Goal: Contribute content: Contribute content

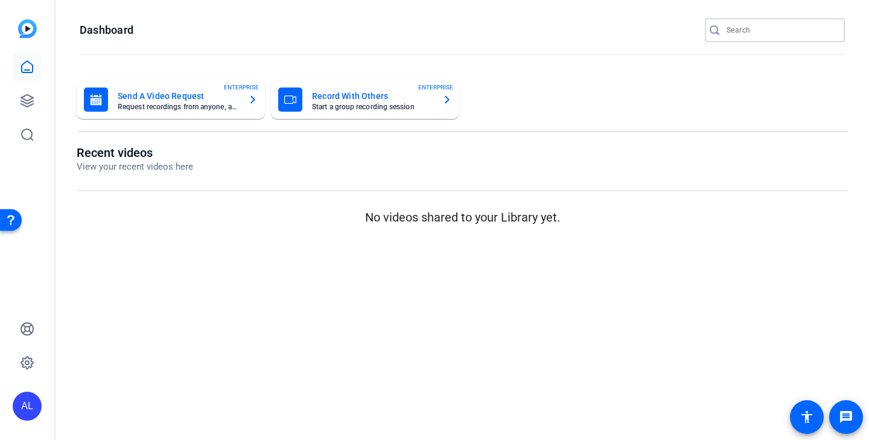
click at [774, 28] on input "Search" at bounding box center [781, 30] width 109 height 14
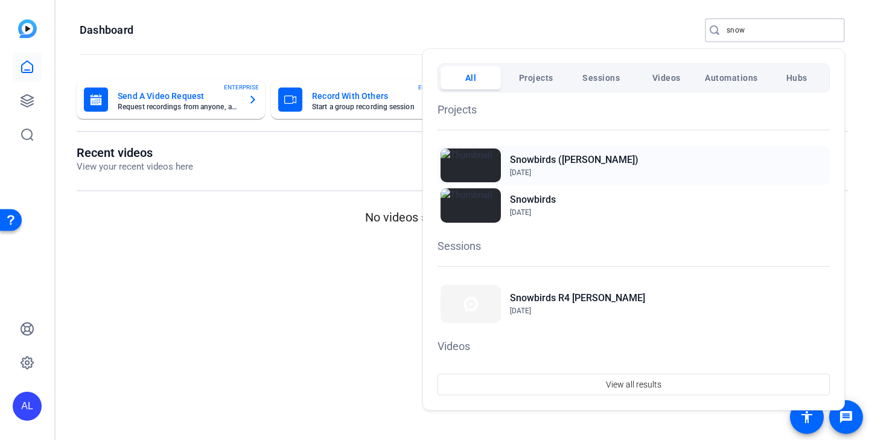
type input "snow"
click at [575, 158] on h2 "Snowbirds ([PERSON_NAME])" at bounding box center [574, 160] width 129 height 14
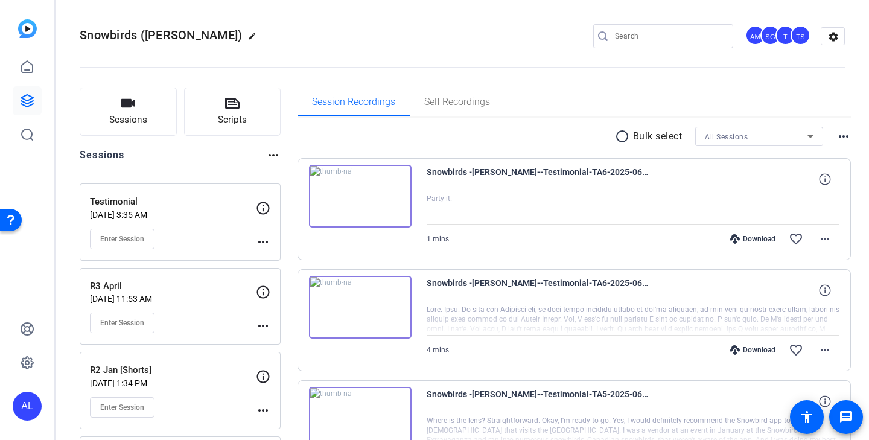
click at [651, 35] on input "Search" at bounding box center [669, 36] width 109 height 14
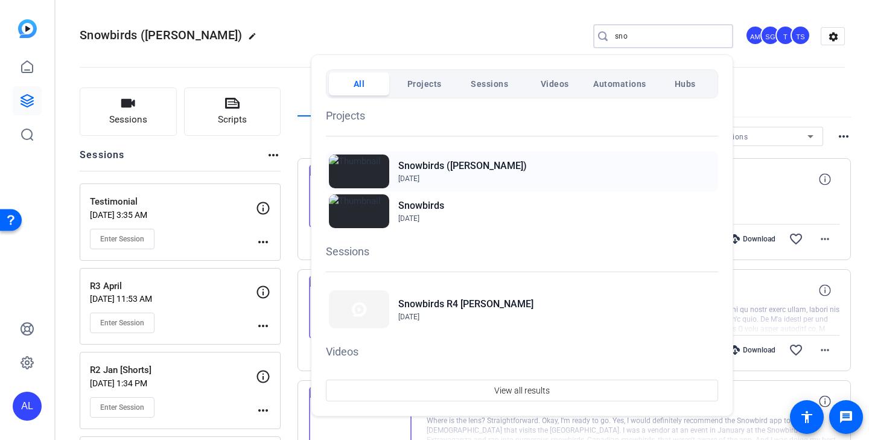
type input "sno"
click at [455, 166] on h2 "Snowbirds ([PERSON_NAME])" at bounding box center [462, 166] width 129 height 14
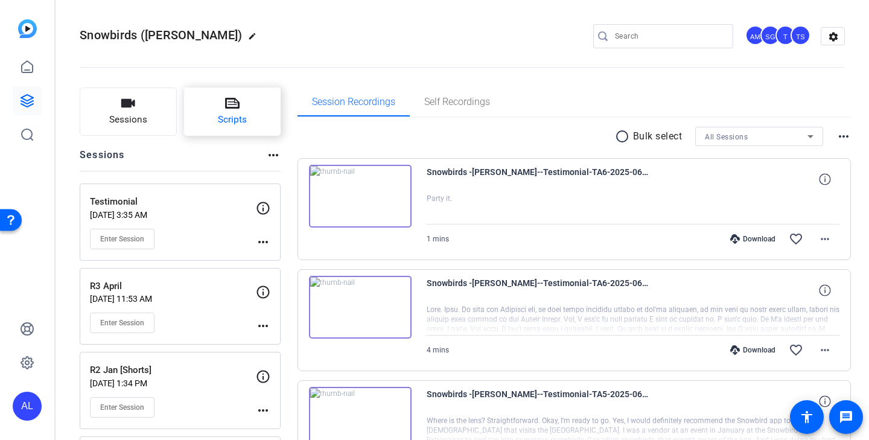
click at [251, 108] on button "Scripts" at bounding box center [232, 112] width 97 height 48
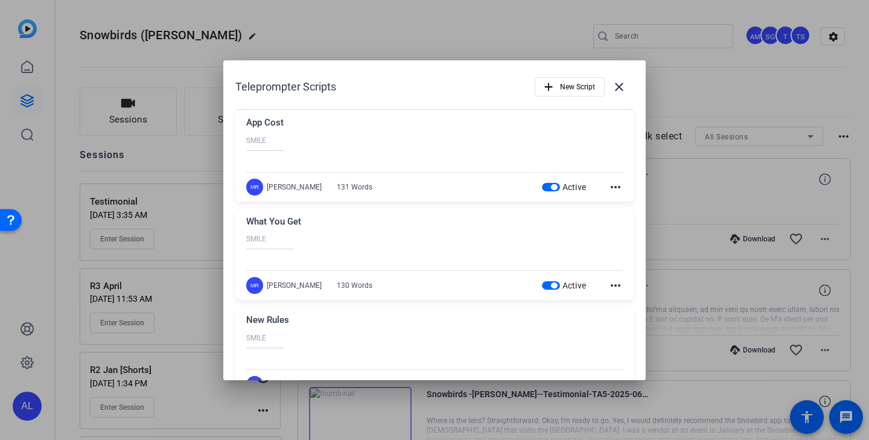
click at [549, 187] on span "button" at bounding box center [551, 187] width 18 height 8
click at [551, 280] on div "Active" at bounding box center [564, 285] width 45 height 12
click at [554, 290] on div "Active" at bounding box center [564, 285] width 45 height 12
click at [552, 286] on span "button" at bounding box center [554, 286] width 6 height 6
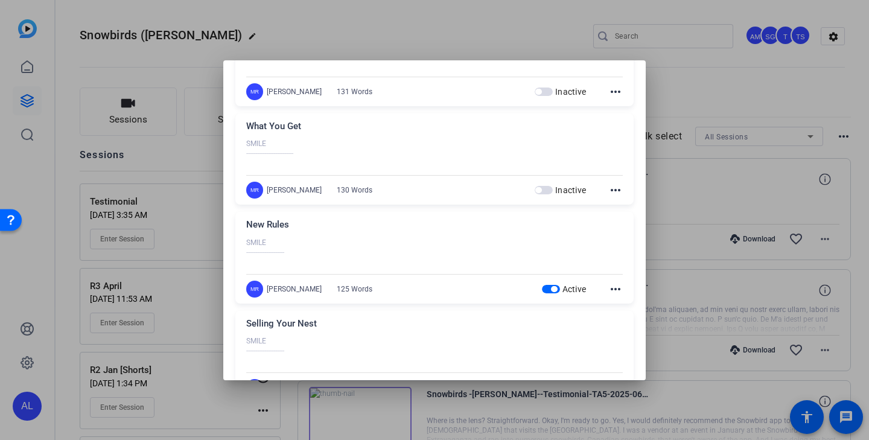
scroll to position [97, 0]
click at [553, 292] on span "button" at bounding box center [551, 288] width 18 height 8
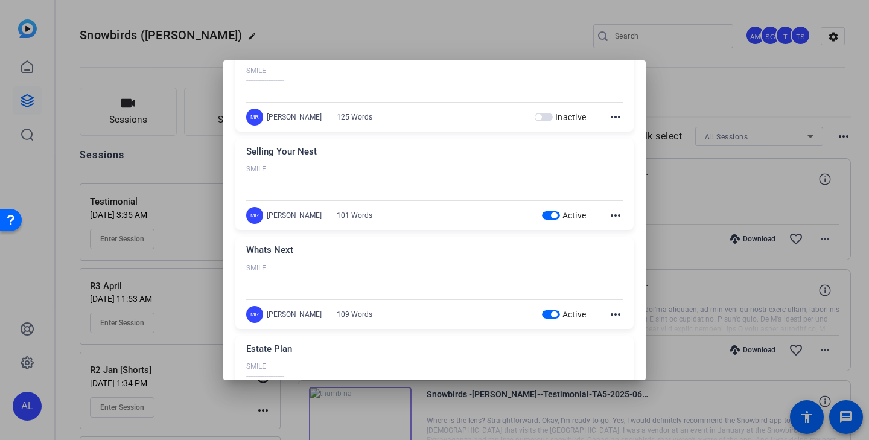
scroll to position [275, 0]
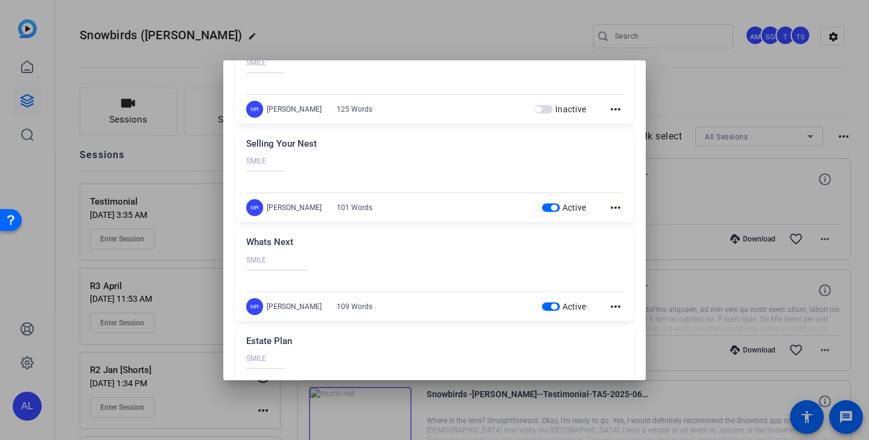
click at [552, 212] on span "button" at bounding box center [551, 207] width 18 height 8
click at [552, 310] on span "button" at bounding box center [551, 306] width 18 height 8
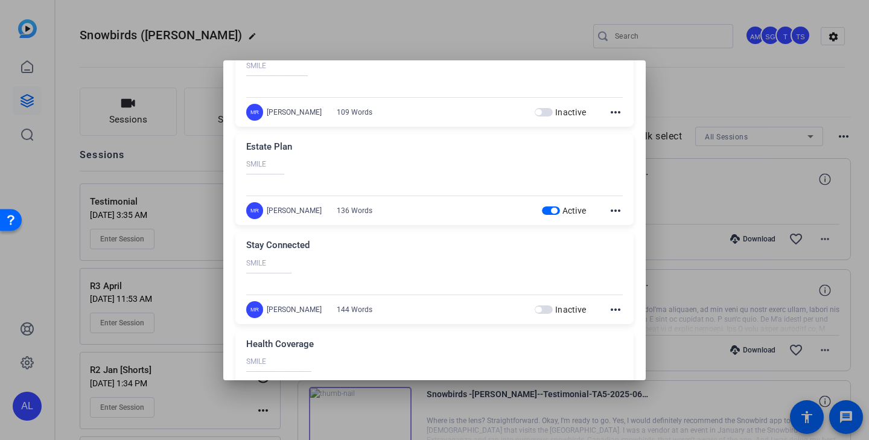
click at [552, 212] on span "button" at bounding box center [554, 211] width 6 height 6
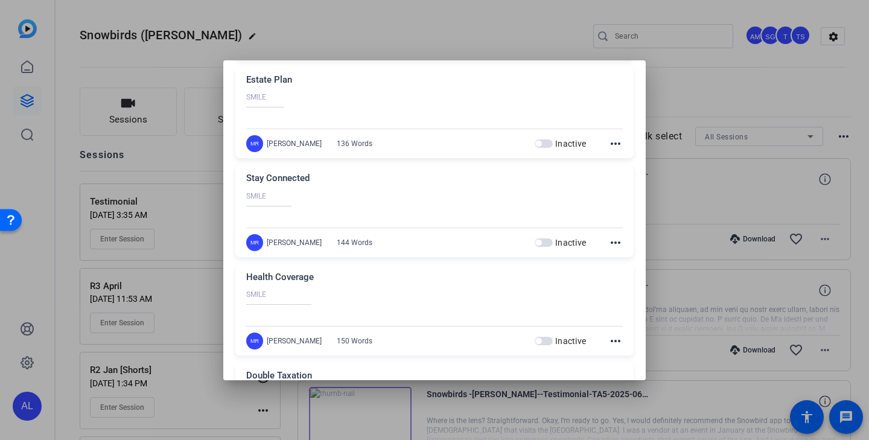
scroll to position [0, 0]
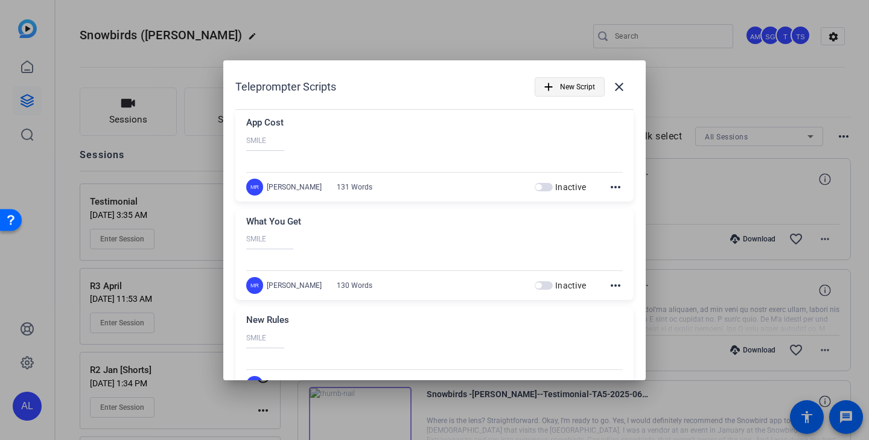
click at [572, 86] on span "New Script" at bounding box center [577, 86] width 35 height 23
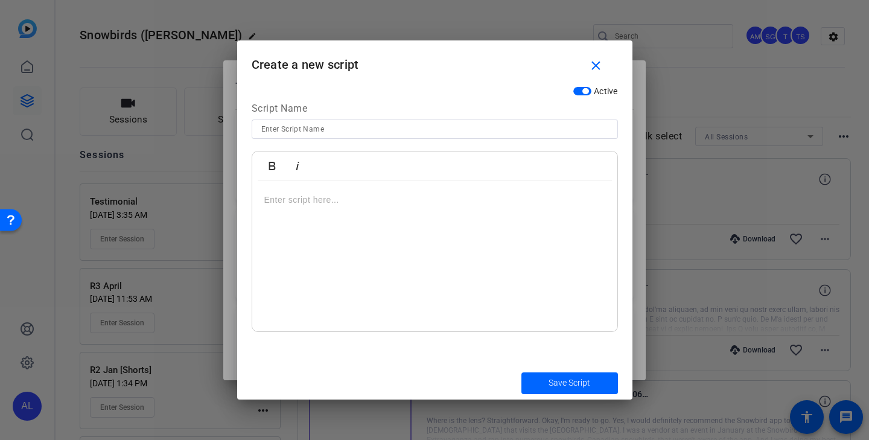
click at [363, 131] on input at bounding box center [434, 129] width 347 height 14
click at [276, 127] on input "Be On the Podcast" at bounding box center [434, 129] width 347 height 14
type input "Be on the Podcast"
click at [298, 197] on p at bounding box center [434, 199] width 341 height 13
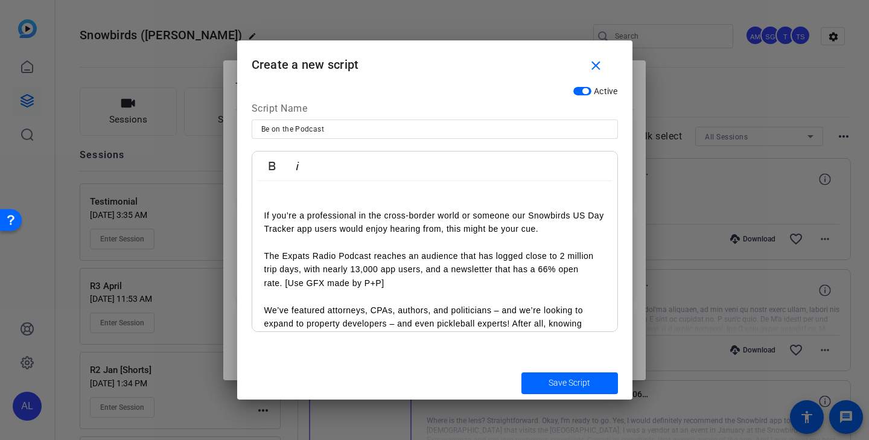
scroll to position [66, 0]
drag, startPoint x: 401, startPoint y: 284, endPoint x: 287, endPoint y: 285, distance: 113.5
click at [287, 285] on p "The Expats Radio Podcast reaches an audience that has logged close to 2 million…" at bounding box center [434, 268] width 341 height 40
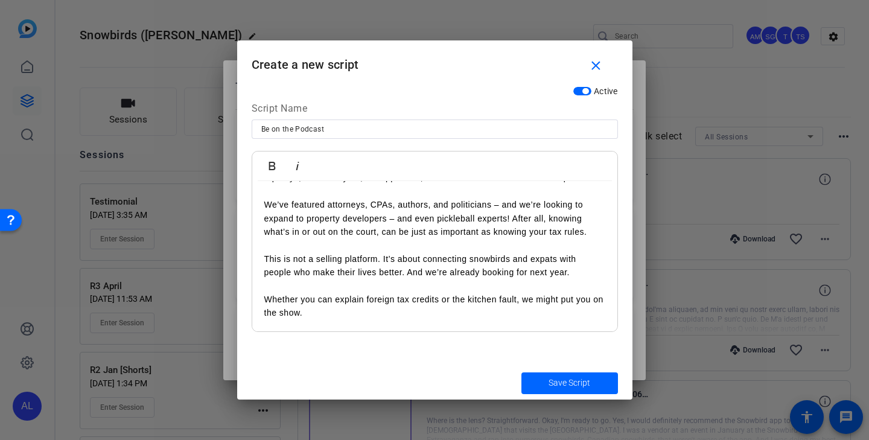
scroll to position [0, 0]
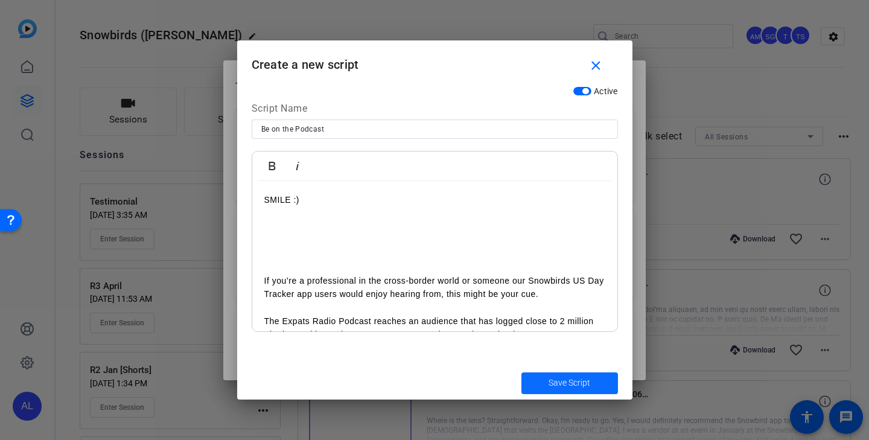
click at [560, 383] on span "Save Script" at bounding box center [570, 383] width 42 height 13
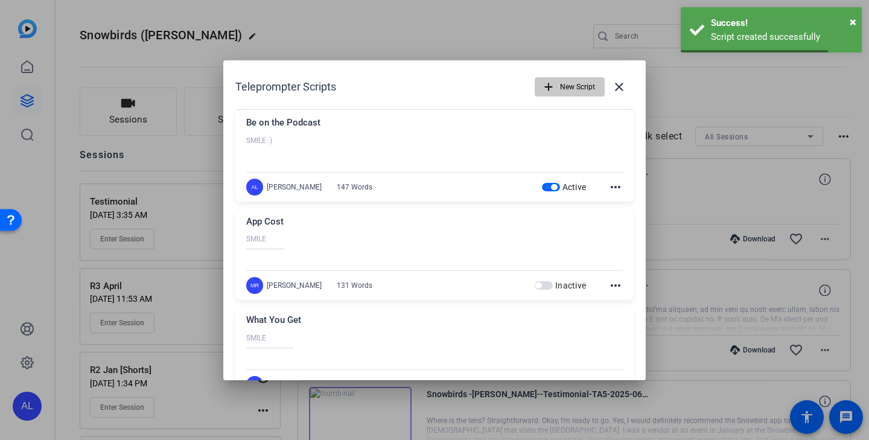
click at [573, 87] on span "New Script" at bounding box center [577, 86] width 35 height 23
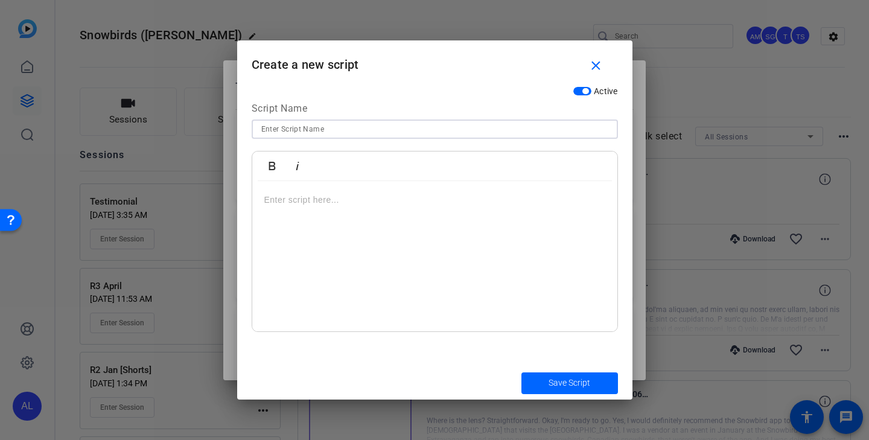
click at [346, 131] on input at bounding box center [434, 129] width 347 height 14
type input "What I'm Reading"
click at [337, 201] on p at bounding box center [434, 199] width 341 height 13
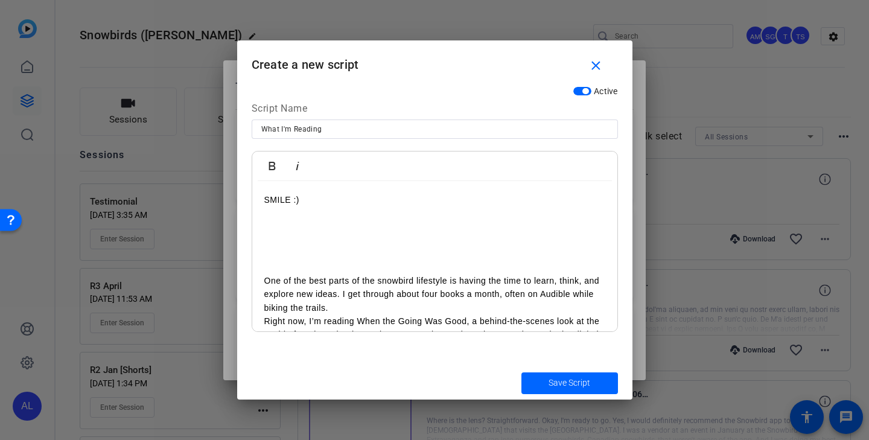
click at [374, 311] on p "One of the best parts of the snowbird lifestyle is having the time to learn, th…" at bounding box center [434, 294] width 341 height 40
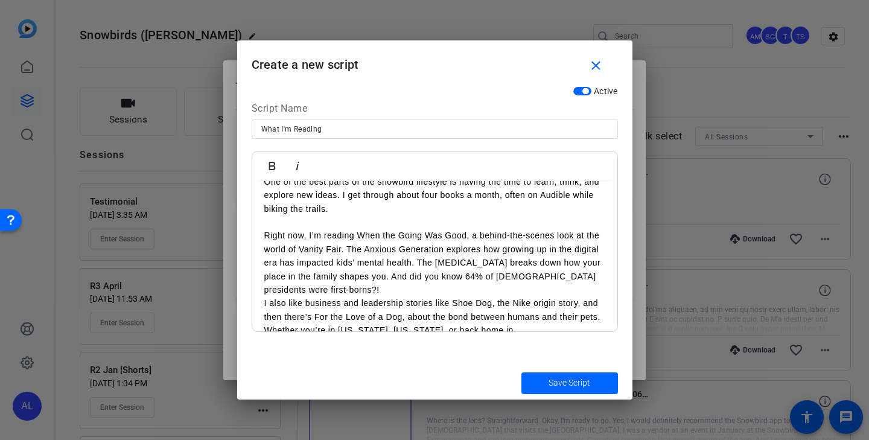
scroll to position [101, 0]
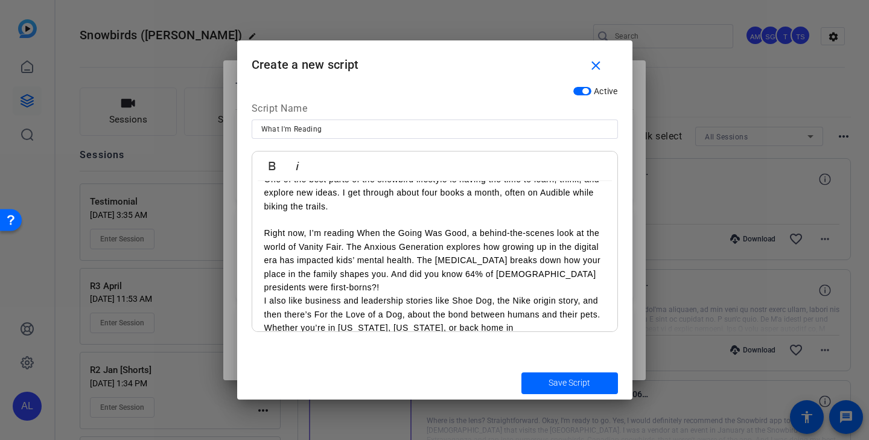
click at [431, 284] on p "Right now, I’m reading When the Going Was Good, a behind-the-scenes look at the…" at bounding box center [434, 260] width 341 height 68
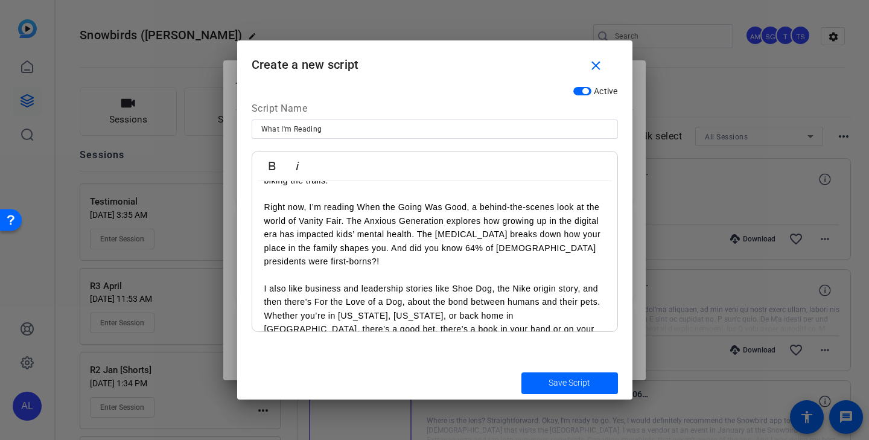
scroll to position [157, 0]
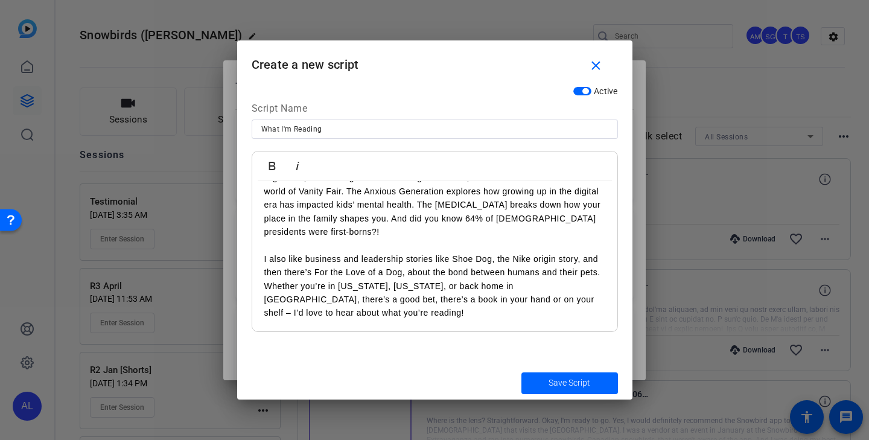
click at [600, 272] on p "I also like business and leadership stories like Shoe Dog, the Nike origin stor…" at bounding box center [434, 265] width 341 height 27
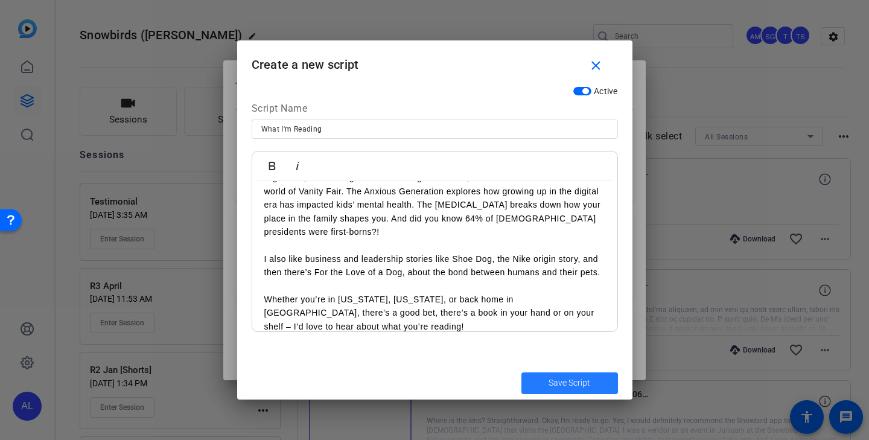
click at [578, 381] on span "Save Script" at bounding box center [570, 383] width 42 height 13
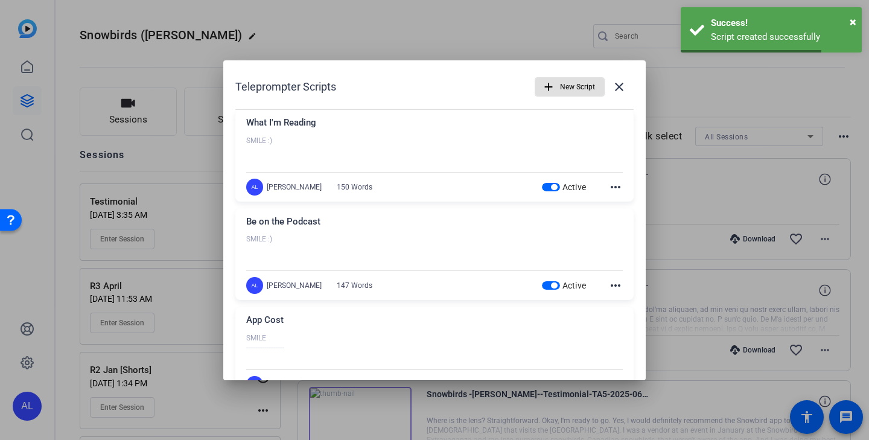
click at [587, 84] on span "New Script" at bounding box center [577, 86] width 35 height 23
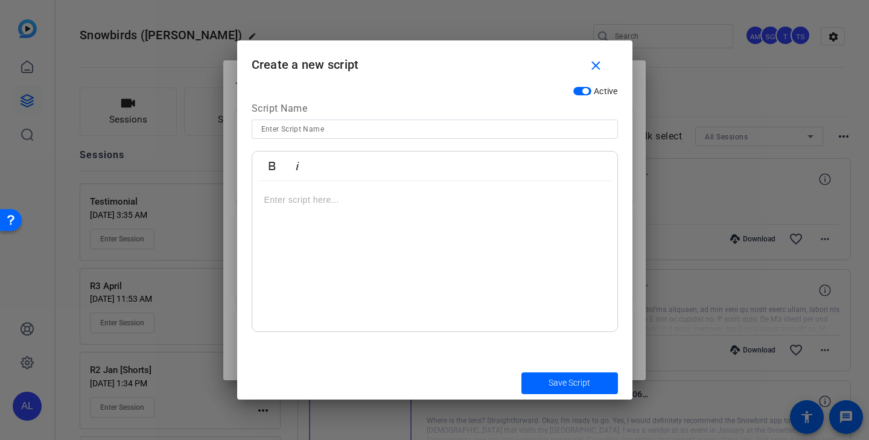
click at [336, 207] on div at bounding box center [434, 256] width 365 height 151
click at [324, 130] on input at bounding box center [434, 129] width 347 height 14
type input "Calling Developers"
click at [311, 280] on p at bounding box center [434, 280] width 341 height 13
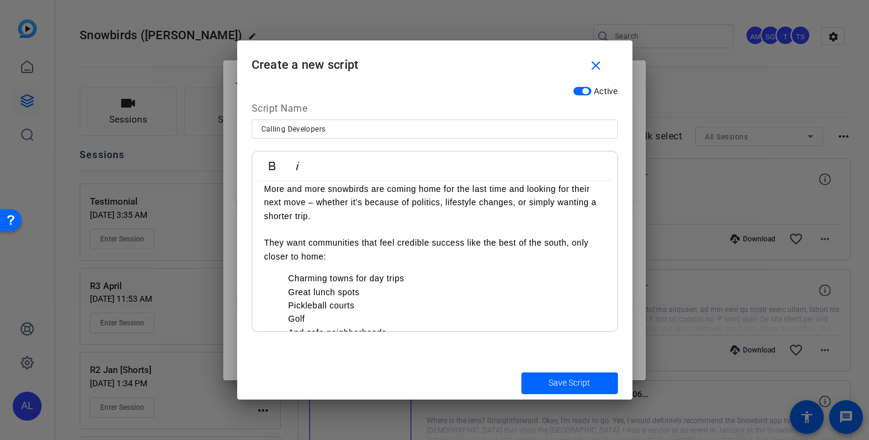
scroll to position [92, 0]
click at [289, 278] on p "Charming towns for day trips" at bounding box center [447, 277] width 317 height 13
click at [286, 294] on ul "Great lunch spots Pickleball courts Golf And safe neighborhoods" at bounding box center [434, 312] width 341 height 54
click at [289, 306] on p "Pickleball courts" at bounding box center [447, 304] width 317 height 13
click at [289, 321] on p "Golf" at bounding box center [447, 317] width 317 height 13
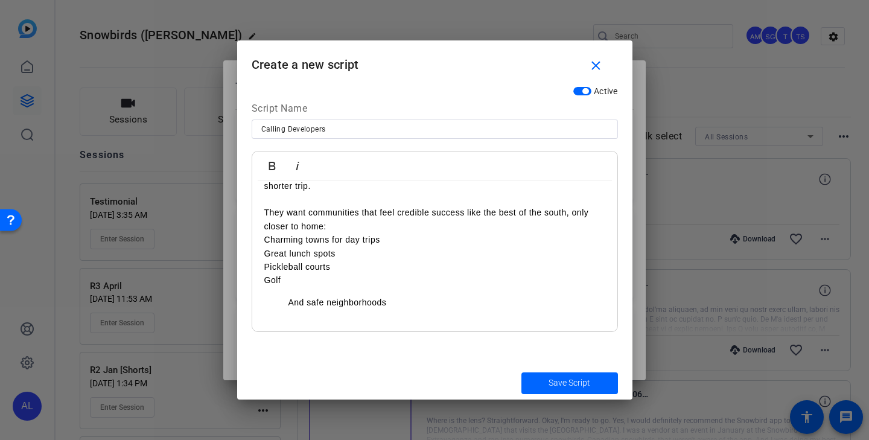
scroll to position [129, 0]
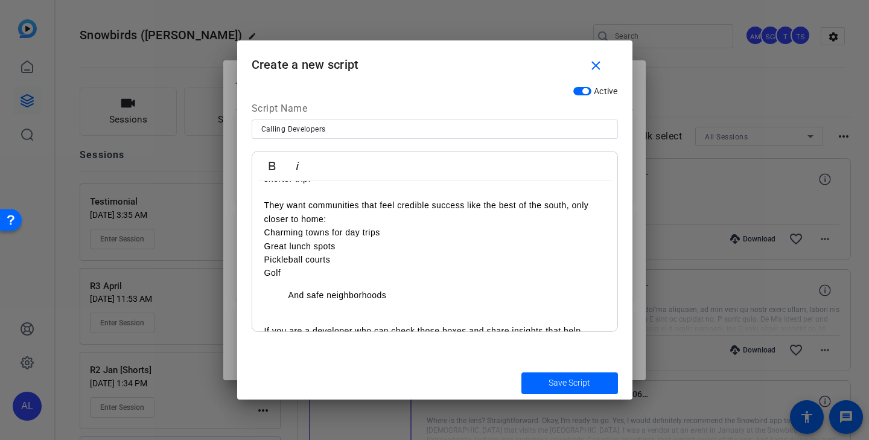
click at [289, 298] on p "And safe neighborhoods" at bounding box center [447, 295] width 317 height 13
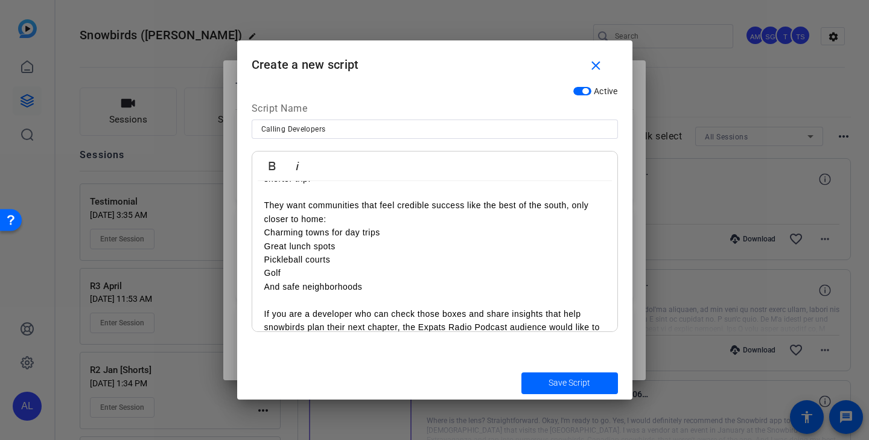
click at [342, 217] on p "They want communities that feel credible success like the best of the south, on…" at bounding box center [434, 212] width 341 height 27
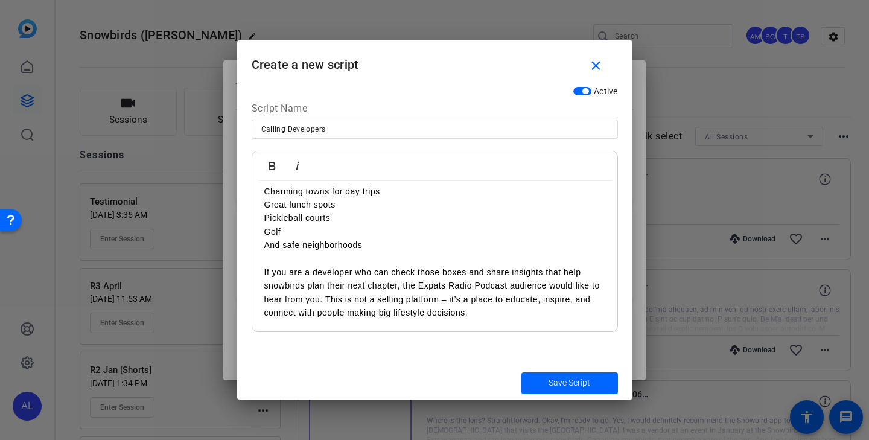
scroll to position [0, 0]
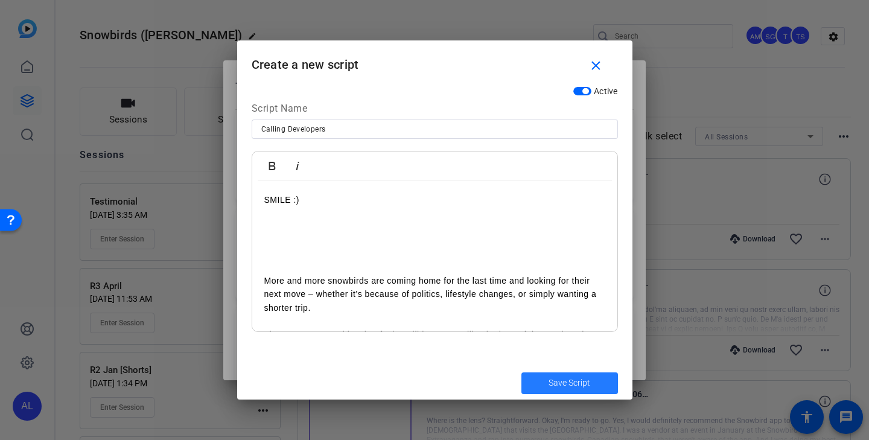
click at [586, 386] on span "Save Script" at bounding box center [570, 383] width 42 height 13
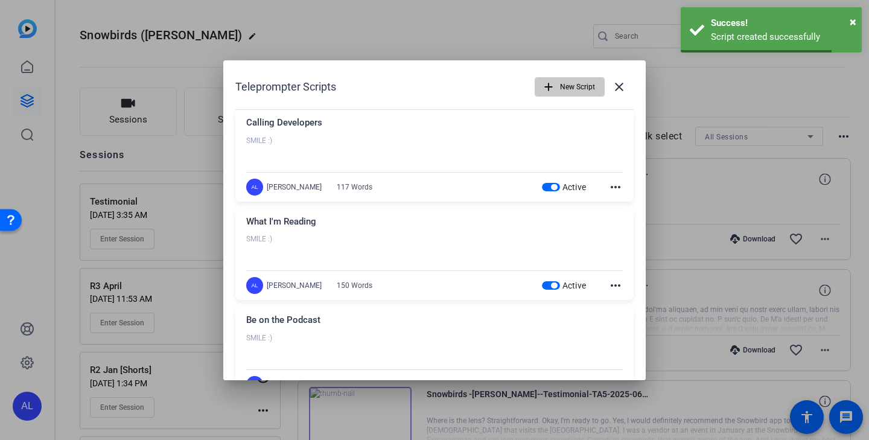
click at [551, 88] on mat-icon "add" at bounding box center [548, 86] width 13 height 13
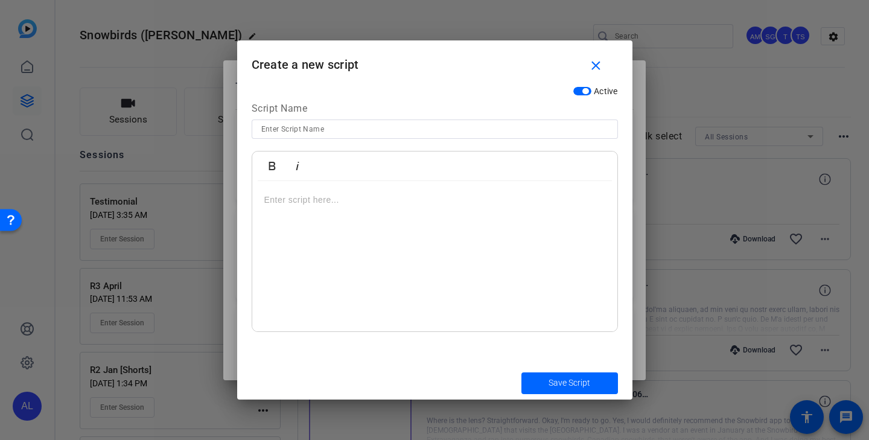
click at [378, 133] on input at bounding box center [434, 129] width 347 height 14
type input "What I'm Listening To"
click at [351, 198] on p at bounding box center [434, 199] width 341 height 13
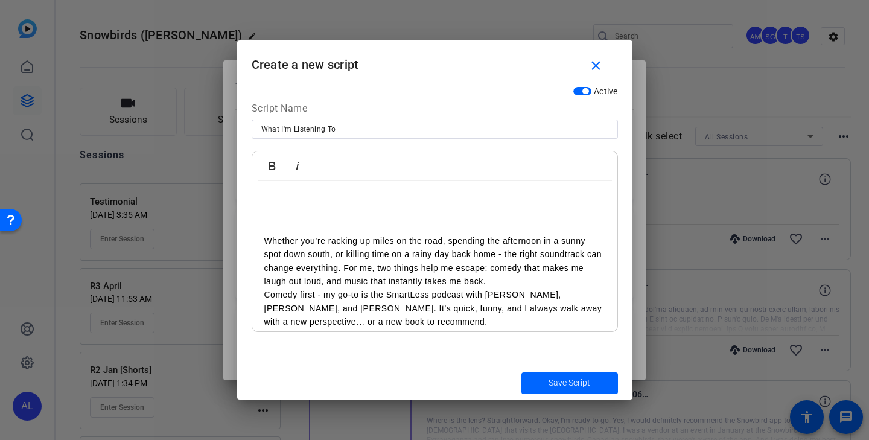
scroll to position [51, 0]
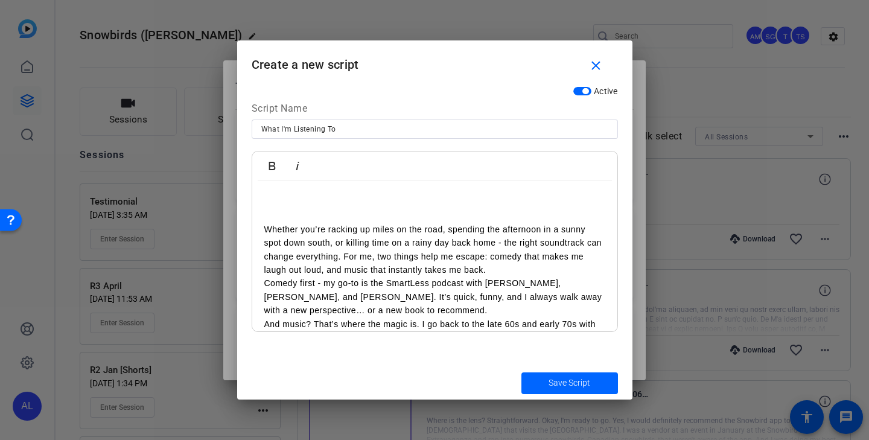
click at [493, 270] on p "Whether you’re racking up miles on the road, spending the afternoon in a sunny …" at bounding box center [434, 250] width 341 height 54
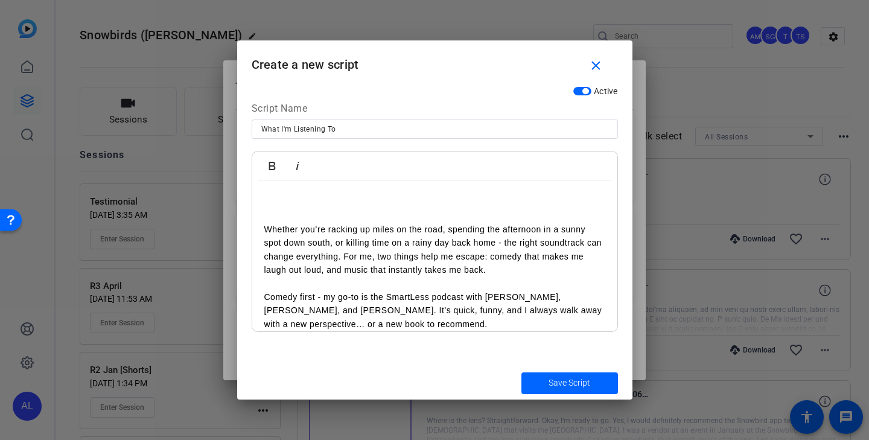
scroll to position [112, 0]
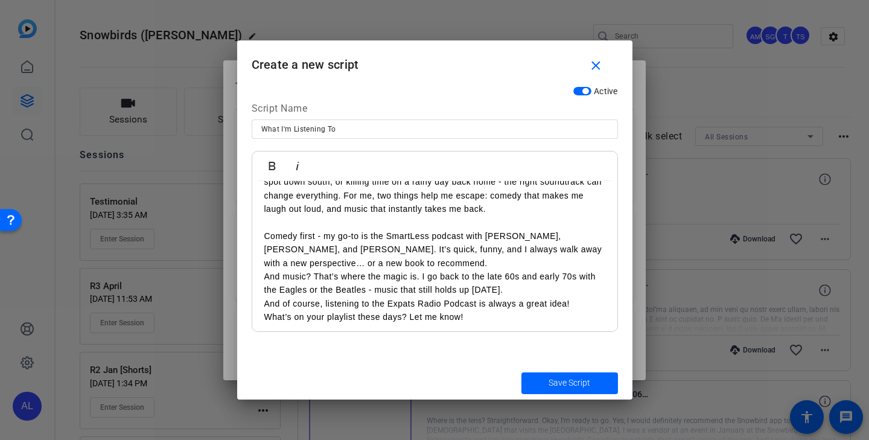
click at [453, 260] on p "Comedy first - my go-to is the SmartLess podcast with [PERSON_NAME], [PERSON_NA…" at bounding box center [434, 249] width 341 height 40
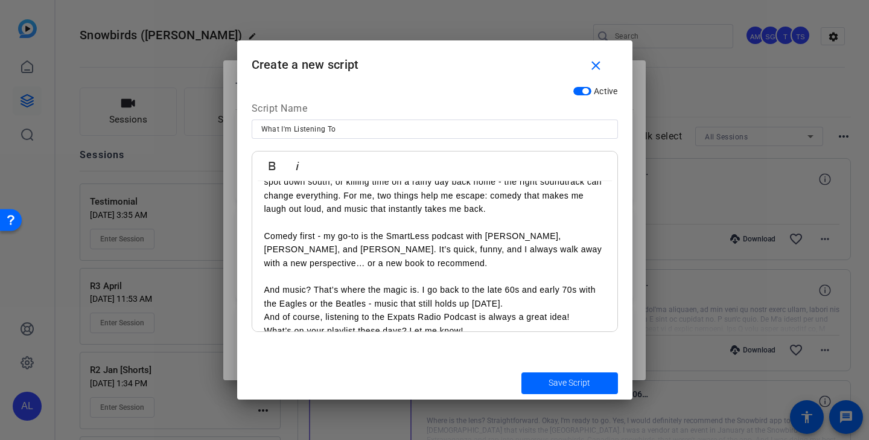
scroll to position [130, 0]
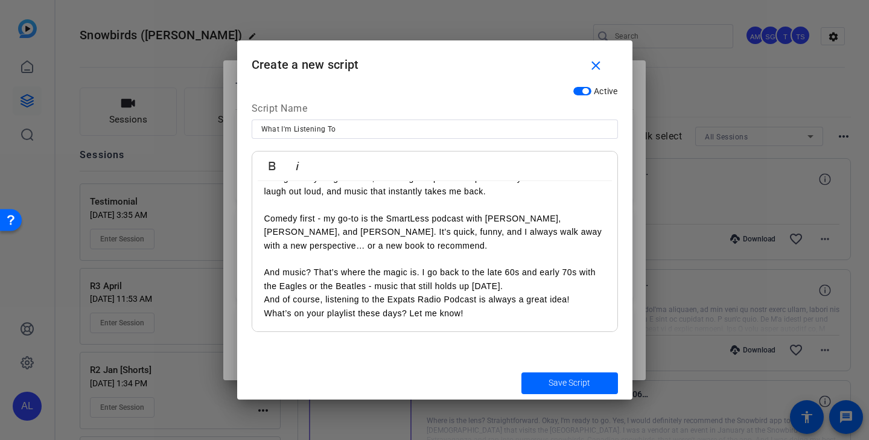
click at [516, 283] on p "And music? That’s where the magic is. I go back to the late 60s and early 70s w…" at bounding box center [434, 279] width 341 height 27
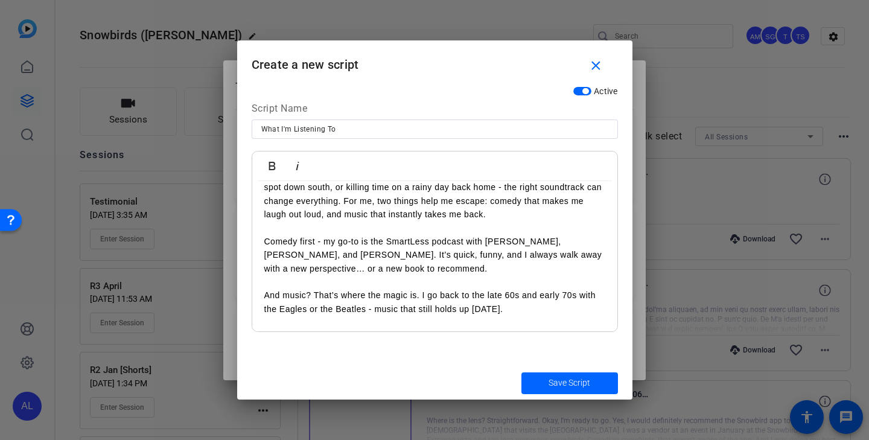
scroll to position [86, 0]
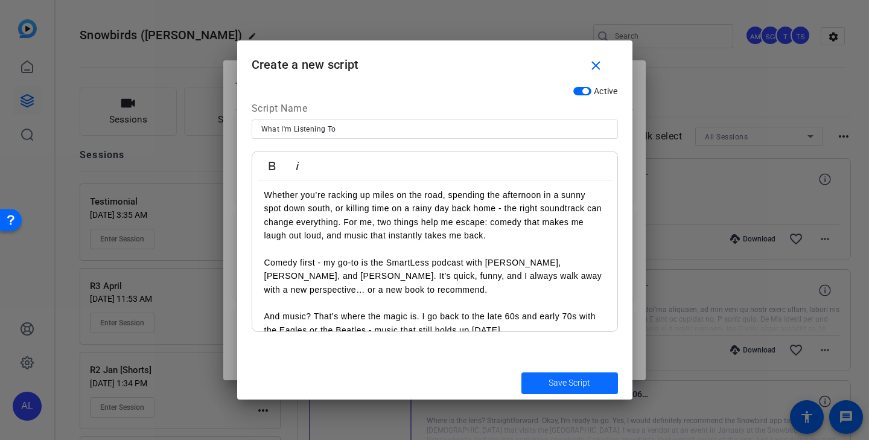
click at [558, 383] on span "Save Script" at bounding box center [570, 383] width 42 height 13
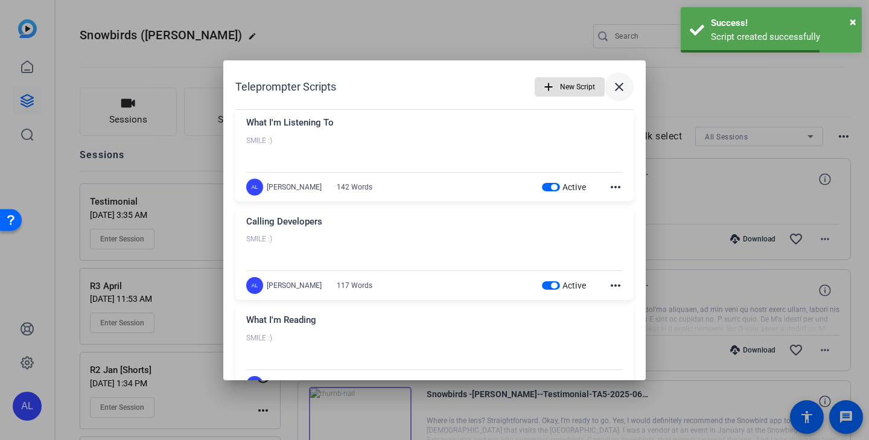
click at [622, 94] on span at bounding box center [619, 86] width 29 height 29
